Goal: Information Seeking & Learning: Find specific fact

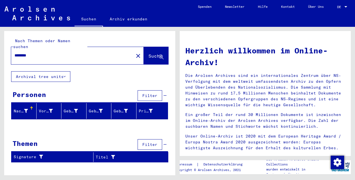
click at [109, 53] on input "********" at bounding box center [71, 56] width 113 height 6
type input "*******"
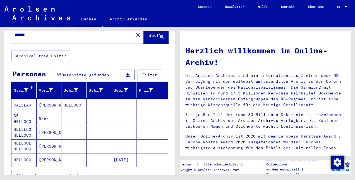
scroll to position [28, 0]
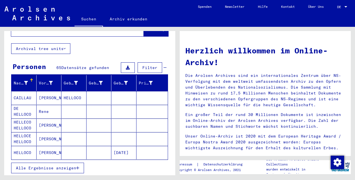
click at [18, 135] on mat-cell "HELLOCE HELLOCO" at bounding box center [23, 138] width 25 height 13
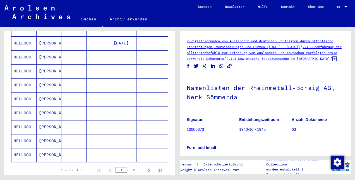
scroll to position [307, 0]
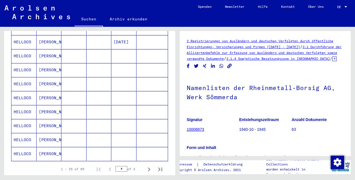
click at [20, 133] on mat-cell "HELLOCO" at bounding box center [23, 140] width 25 height 14
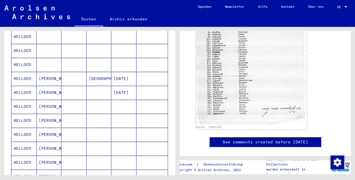
scroll to position [335, 0]
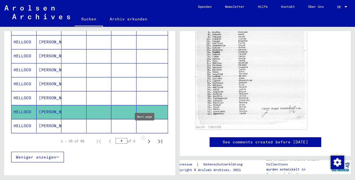
click at [146, 137] on icon "Next page" at bounding box center [149, 141] width 8 height 8
type input "*"
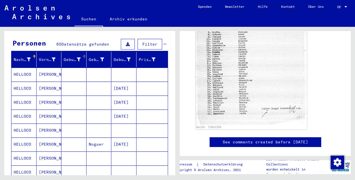
scroll to position [84, 0]
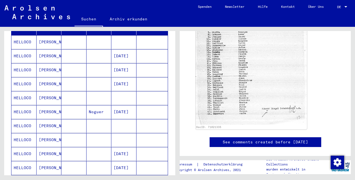
click at [24, 105] on mat-cell "HELLOCO" at bounding box center [23, 112] width 25 height 14
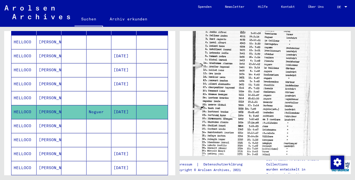
scroll to position [168, 0]
